Goal: Information Seeking & Learning: Learn about a topic

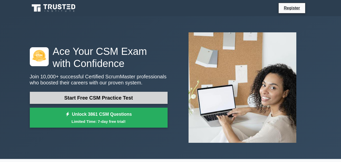
click at [94, 98] on link "Start Free CSM Practice Test" at bounding box center [99, 98] width 138 height 12
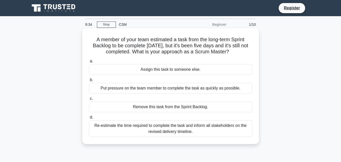
click at [129, 90] on div "Put pressure on the team member to complete the task as quickly as possible." at bounding box center [171, 88] width 164 height 11
click at [89, 82] on input "b. Put pressure on the team member to complete the task as quickly as possible." at bounding box center [89, 79] width 0 height 3
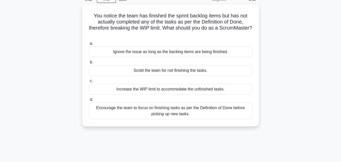
scroll to position [22, 0]
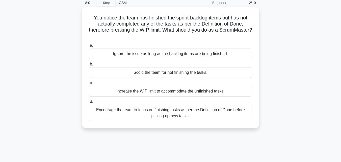
click at [180, 112] on div "Encourage the team to focus on finishing tasks as per the Definition of Done be…" at bounding box center [171, 113] width 164 height 17
click at [89, 103] on input "d. Encourage the team to focus on finishing tasks as per the Definition of Done…" at bounding box center [89, 101] width 0 height 3
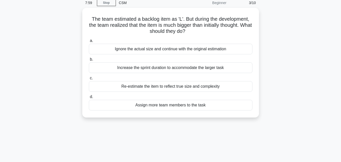
scroll to position [0, 0]
